Goal: Transaction & Acquisition: Obtain resource

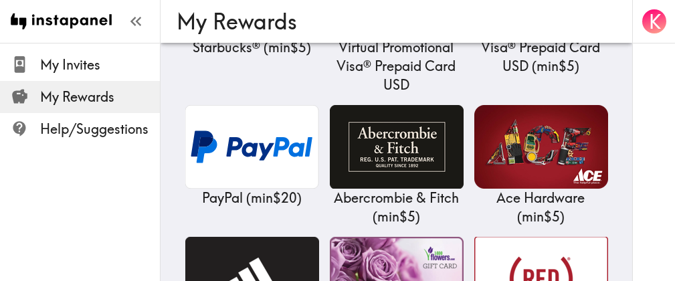
scroll to position [445, 0]
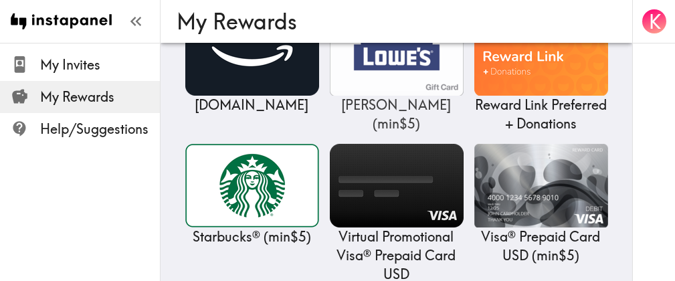
scroll to position [312, 0]
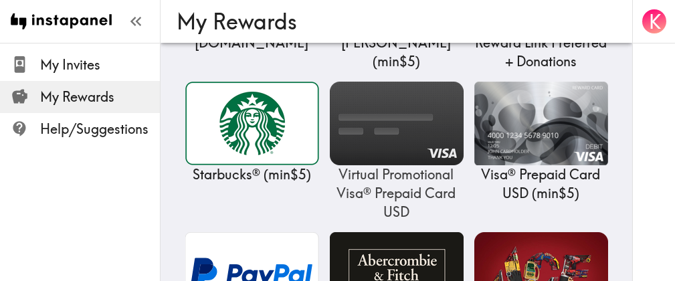
click at [330, 165] on img at bounding box center [397, 124] width 134 height 84
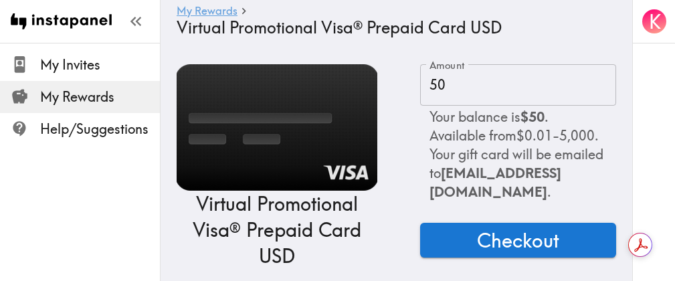
click at [197, 8] on link "My Rewards" at bounding box center [207, 11] width 61 height 13
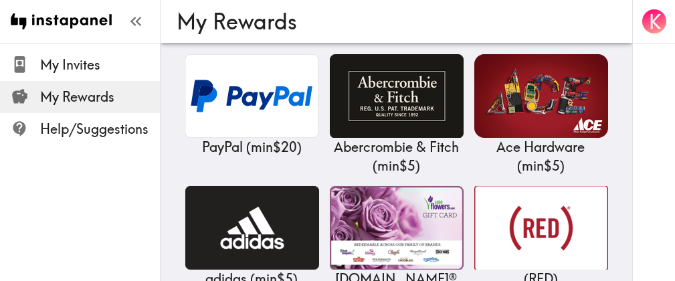
scroll to position [490, 0]
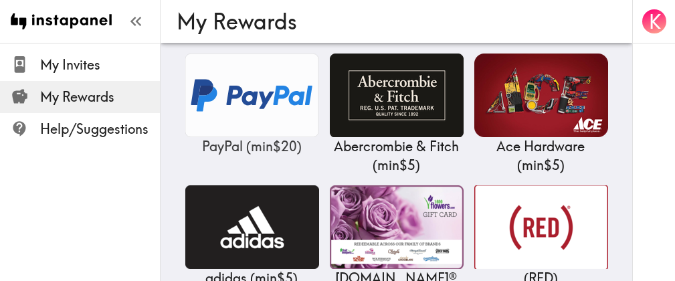
click at [292, 137] on img at bounding box center [252, 95] width 134 height 84
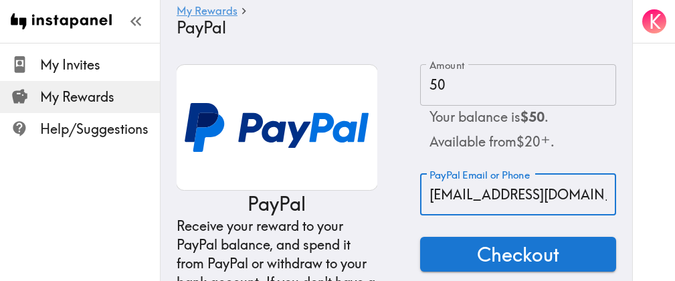
drag, startPoint x: 594, startPoint y: 195, endPoint x: 352, endPoint y: 164, distance: 243.4
click at [360, 165] on div "PayPal Receive your reward to your PayPal balance, and spend it from PayPal or …" at bounding box center [396, 224] width 439 height 321
click at [544, 256] on span "Checkout" at bounding box center [518, 254] width 82 height 27
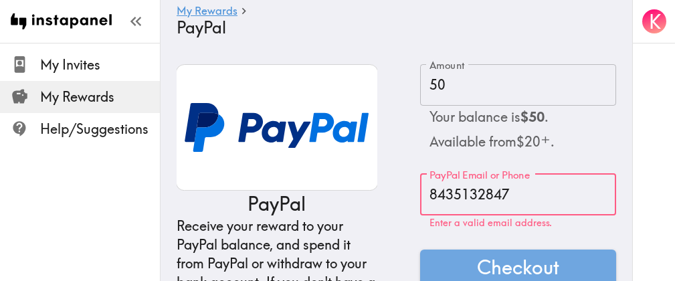
click at [544, 201] on input "8435132847" at bounding box center [518, 194] width 196 height 41
drag, startPoint x: 544, startPoint y: 201, endPoint x: 312, endPoint y: 217, distance: 232.6
click at [317, 217] on div "PayPal Receive your reward to your PayPal balance, and spend it from PayPal or …" at bounding box center [396, 224] width 439 height 321
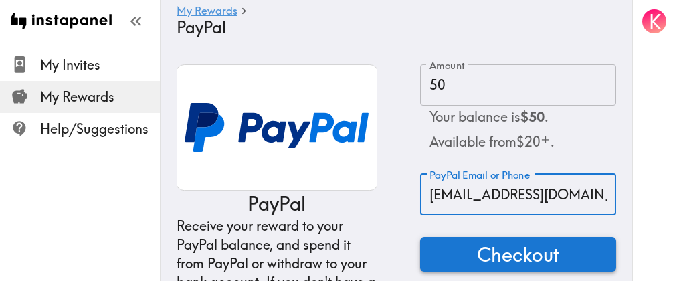
type input "[EMAIL_ADDRESS][DOMAIN_NAME]"
click at [494, 244] on span "Checkout" at bounding box center [518, 254] width 82 height 27
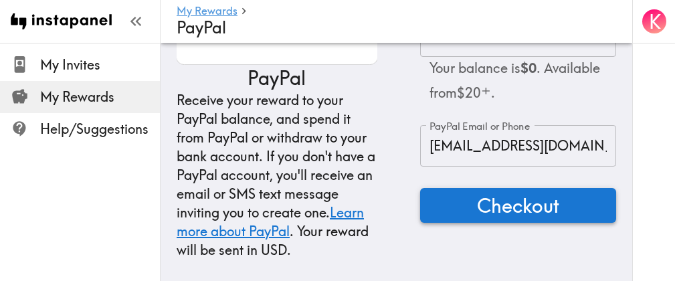
click at [526, 192] on span "Checkout" at bounding box center [518, 205] width 82 height 27
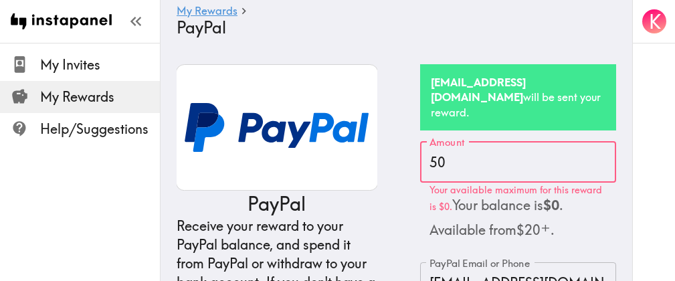
click at [79, 92] on span "My Rewards" at bounding box center [100, 97] width 120 height 19
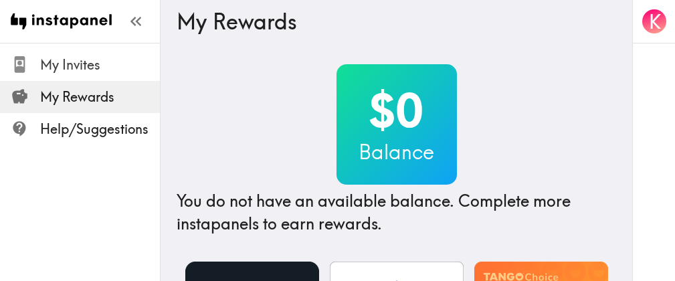
click at [86, 74] on span "My Invites" at bounding box center [100, 65] width 120 height 24
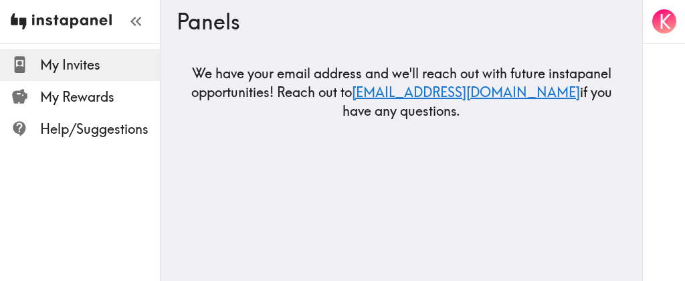
click at [82, 17] on img at bounding box center [61, 21] width 101 height 43
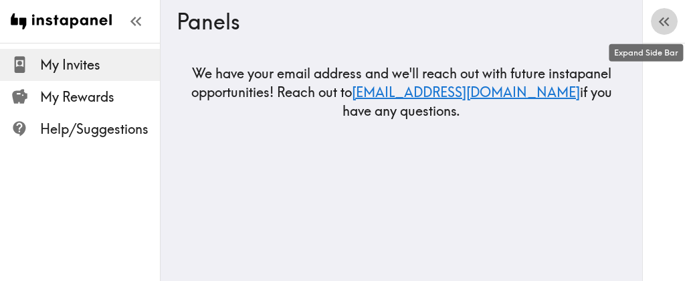
click at [665, 19] on icon "button" at bounding box center [665, 21] width 5 height 9
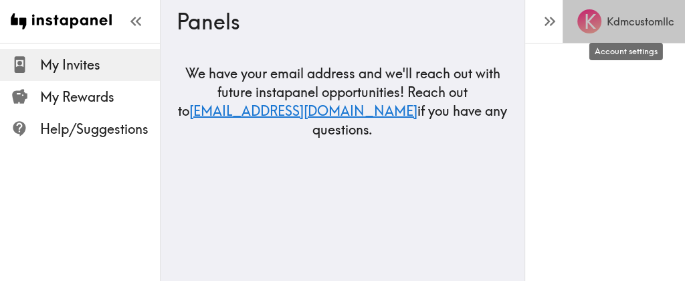
click at [623, 17] on h6 "Kdmcustomllc" at bounding box center [641, 21] width 68 height 15
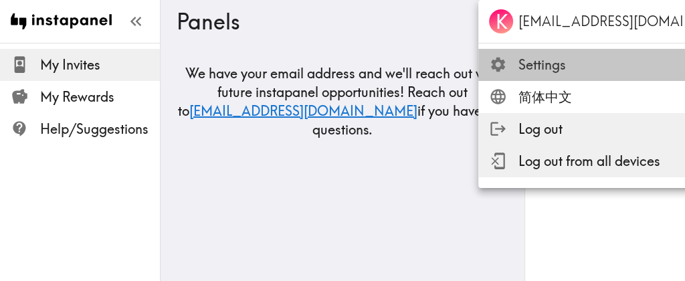
click at [534, 58] on span "Settings" at bounding box center [637, 65] width 239 height 19
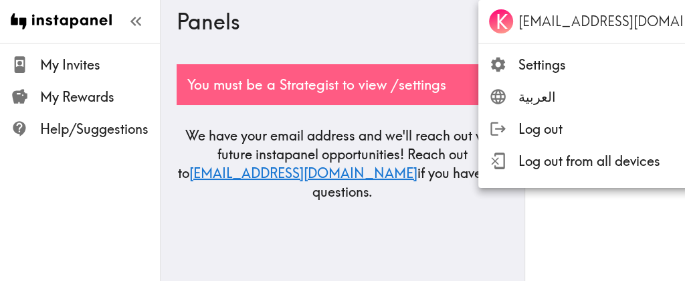
click at [100, 107] on div at bounding box center [342, 140] width 685 height 281
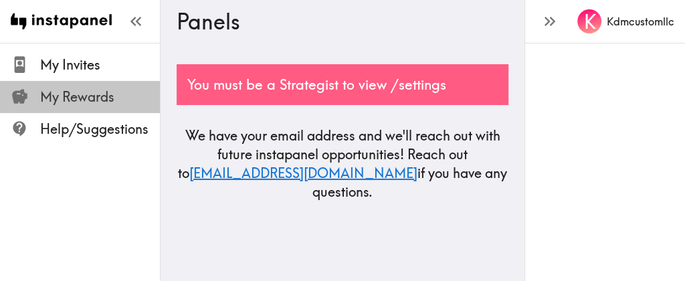
click at [100, 100] on span "My Rewards" at bounding box center [100, 97] width 120 height 19
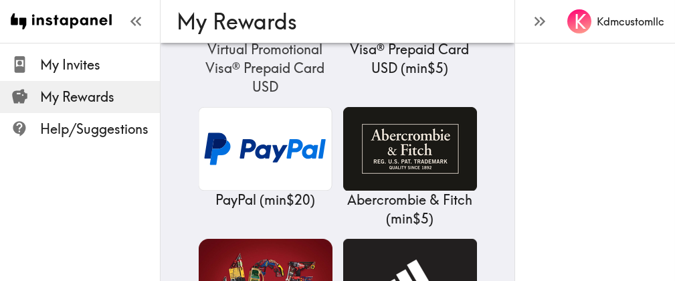
scroll to position [579, 0]
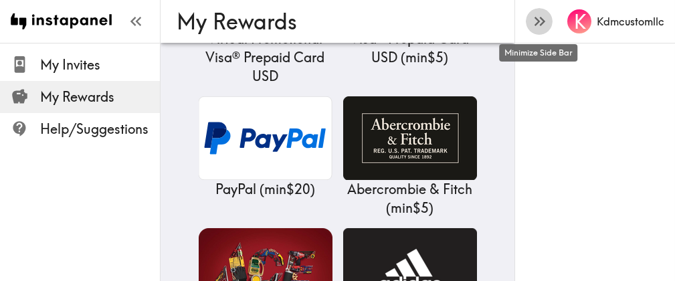
click at [547, 25] on icon "button" at bounding box center [539, 21] width 18 height 18
